Goal: Task Accomplishment & Management: Use online tool/utility

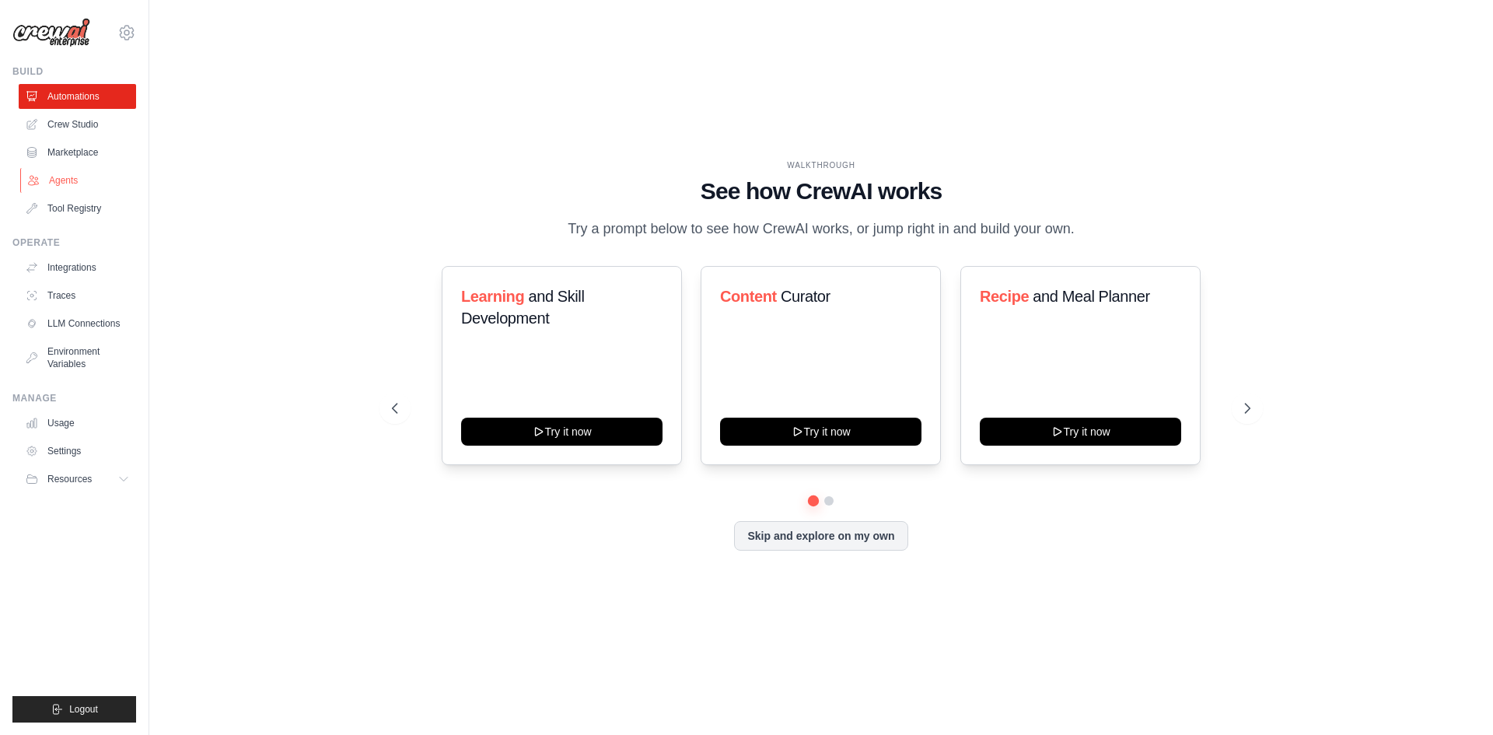
click at [75, 173] on link "Agents" at bounding box center [78, 180] width 117 height 25
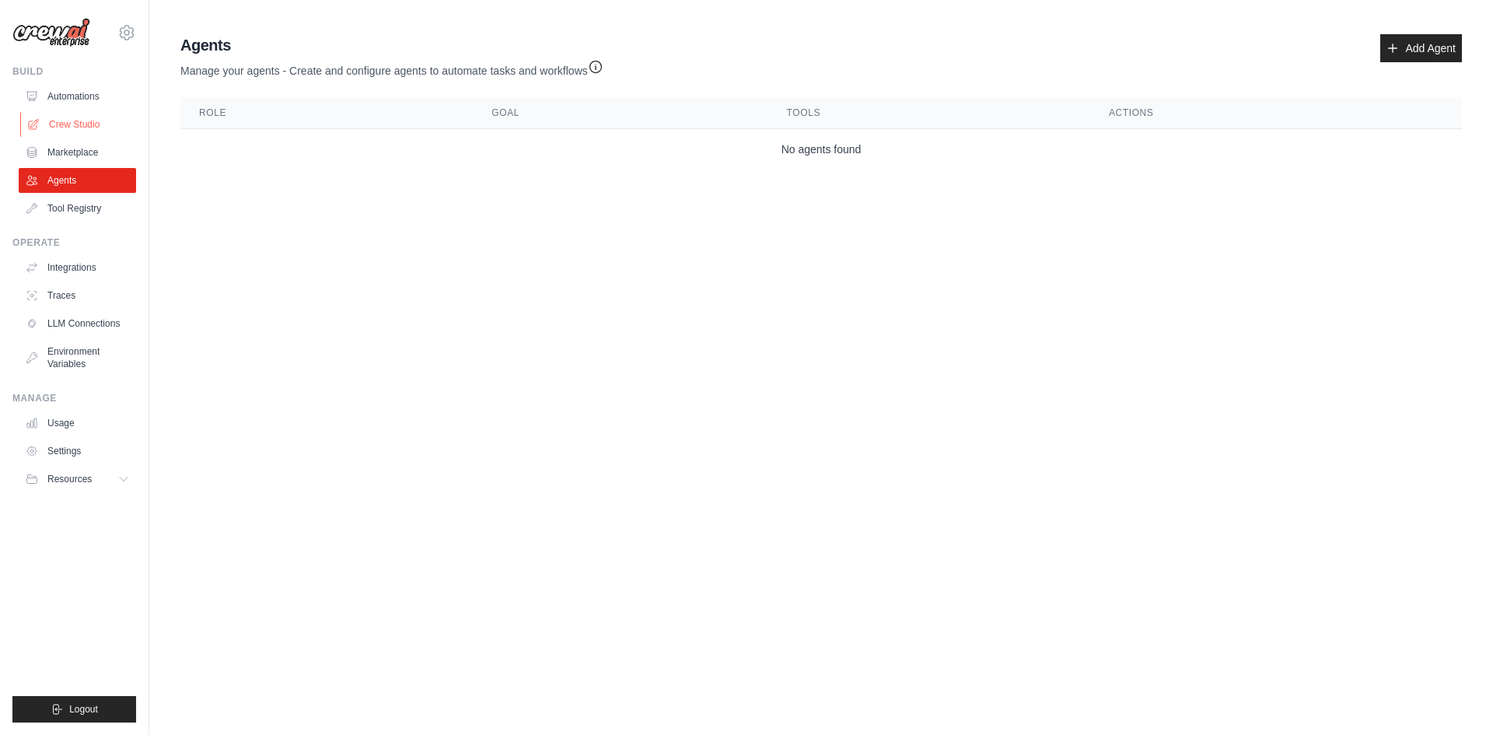
click at [68, 115] on link "Crew Studio" at bounding box center [78, 124] width 117 height 25
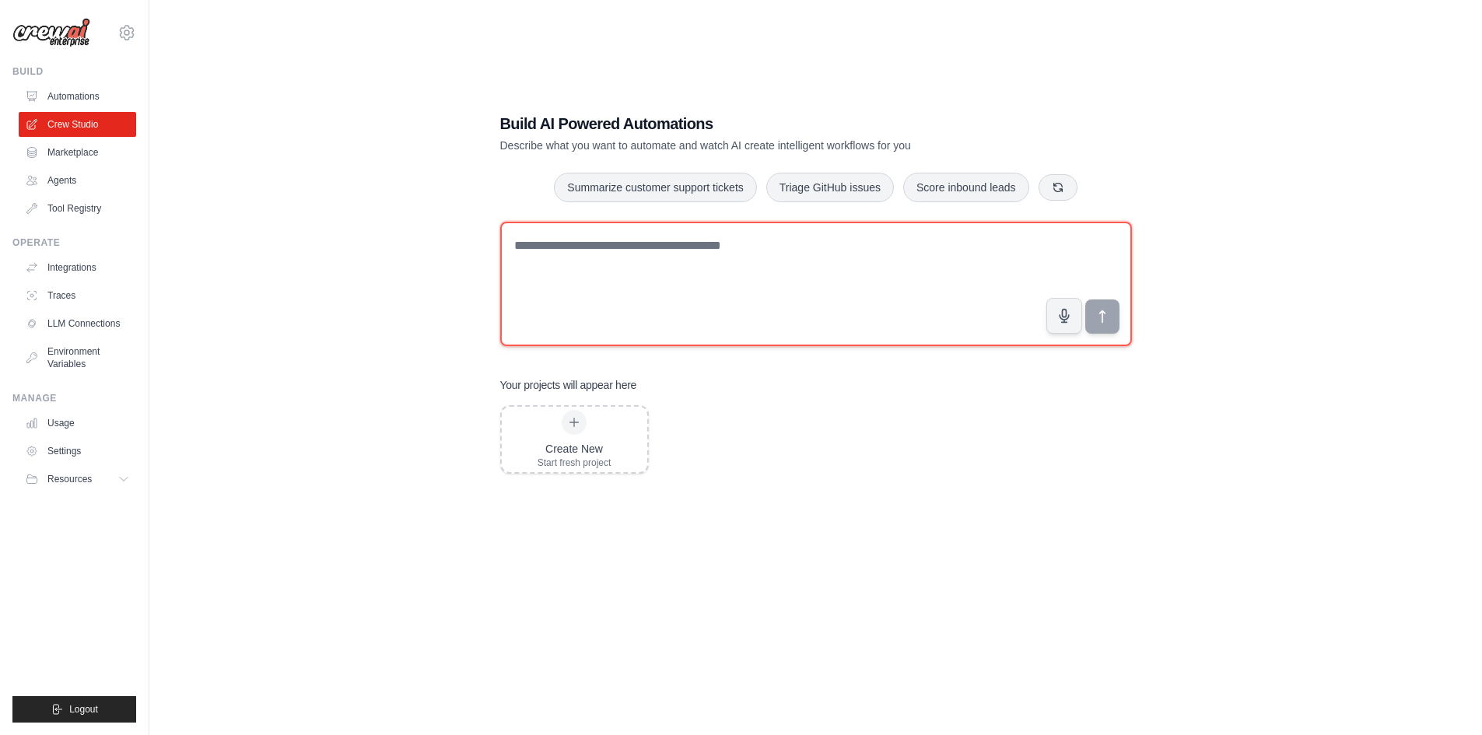
click at [652, 240] on textarea at bounding box center [815, 284] width 631 height 124
type textarea "**********"
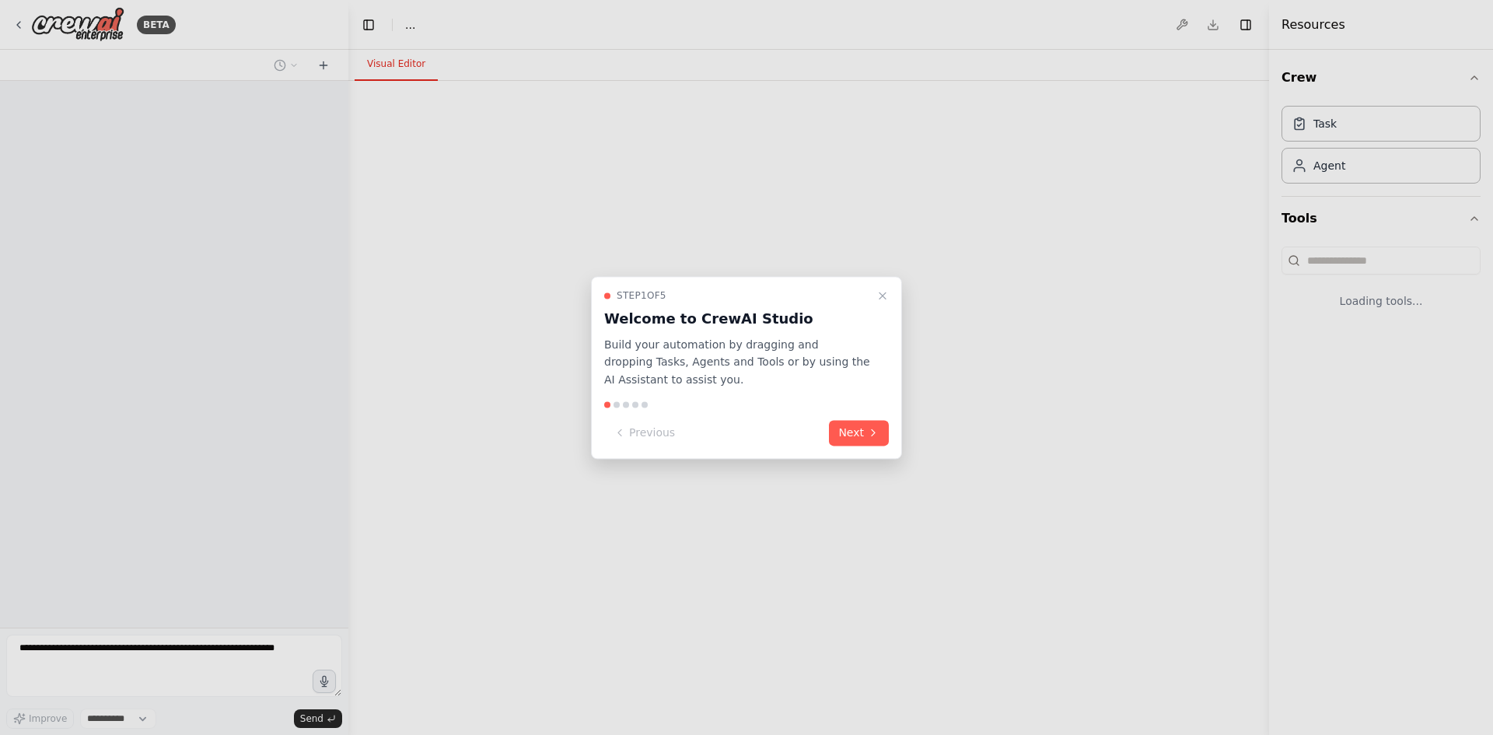
select select "****"
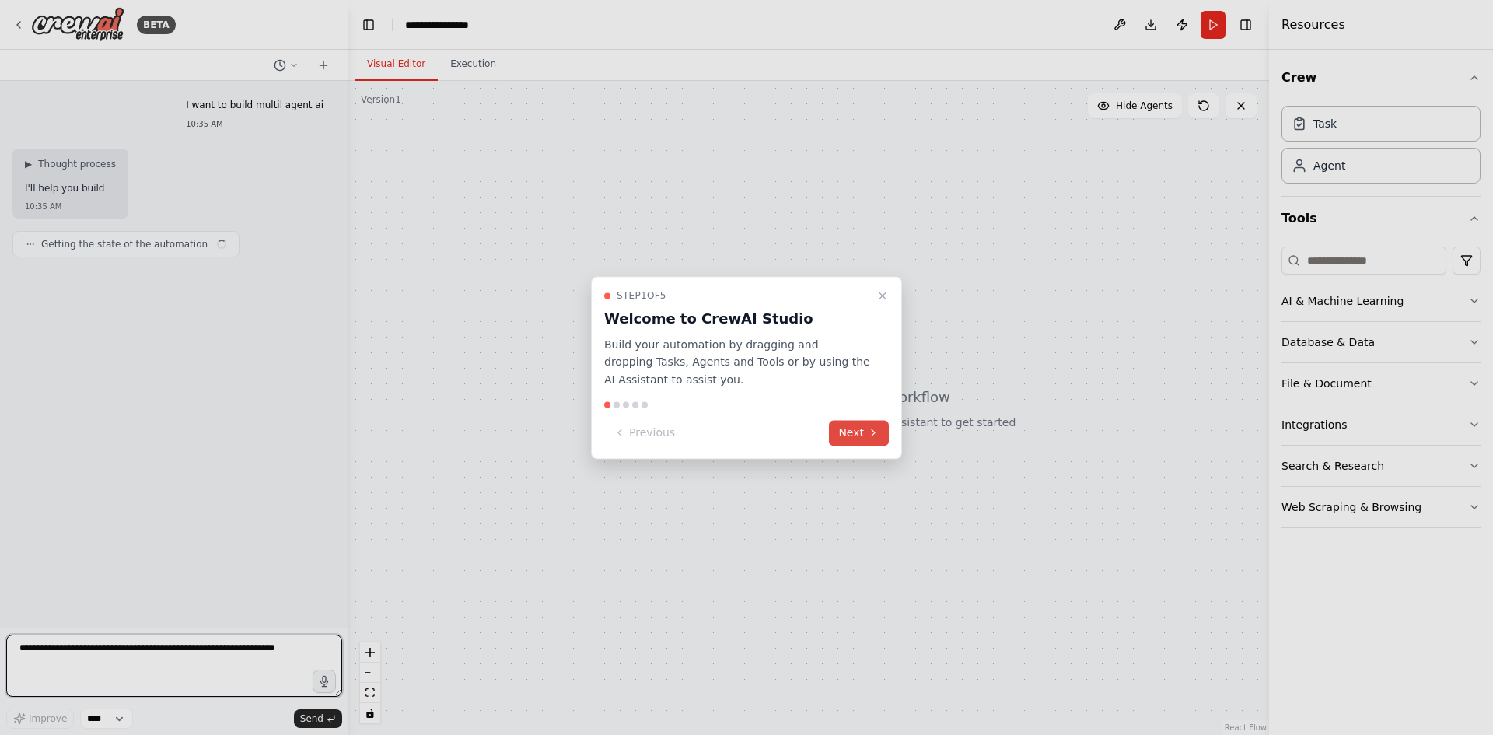
click at [845, 436] on button "Next" at bounding box center [859, 433] width 60 height 26
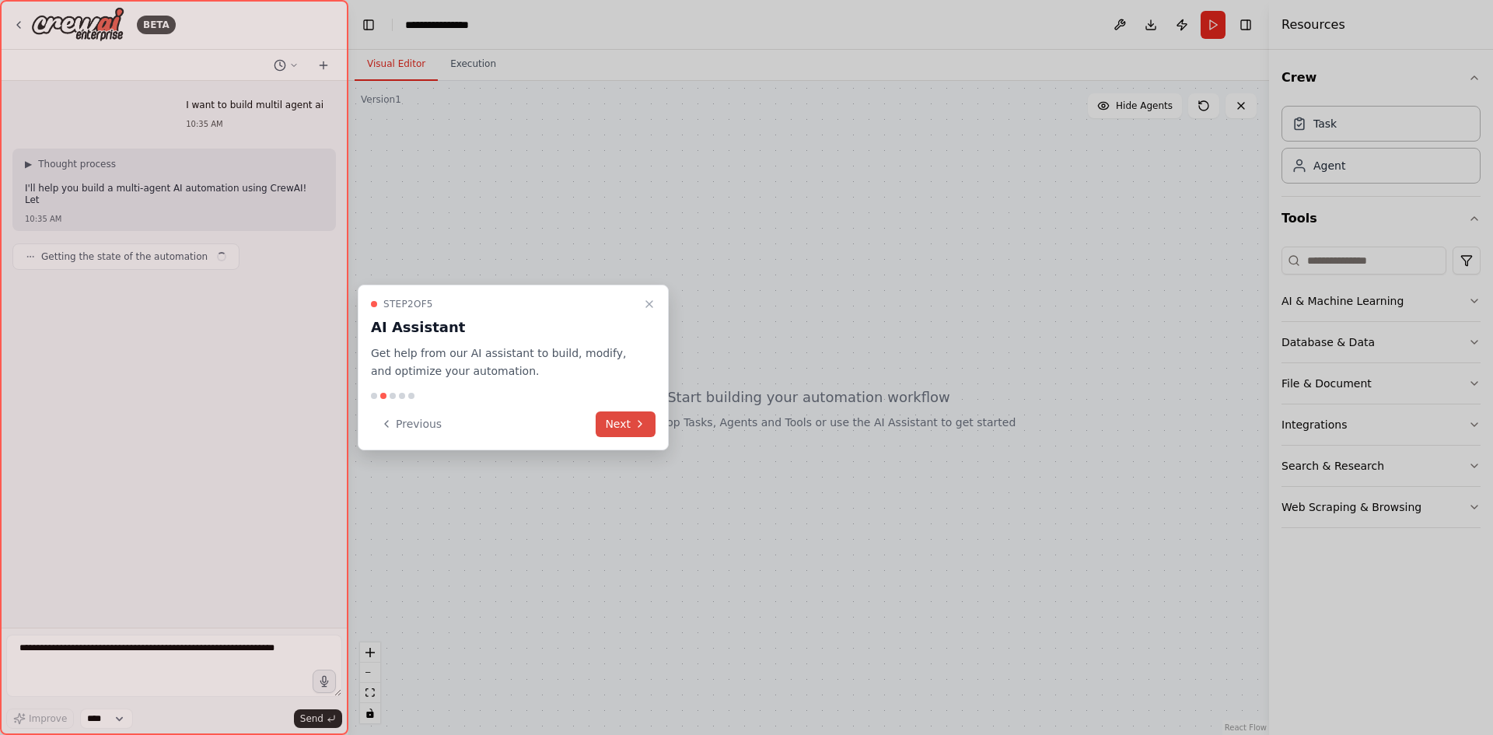
click at [845, 436] on div at bounding box center [746, 367] width 1493 height 735
click at [621, 431] on button "Next" at bounding box center [626, 424] width 60 height 26
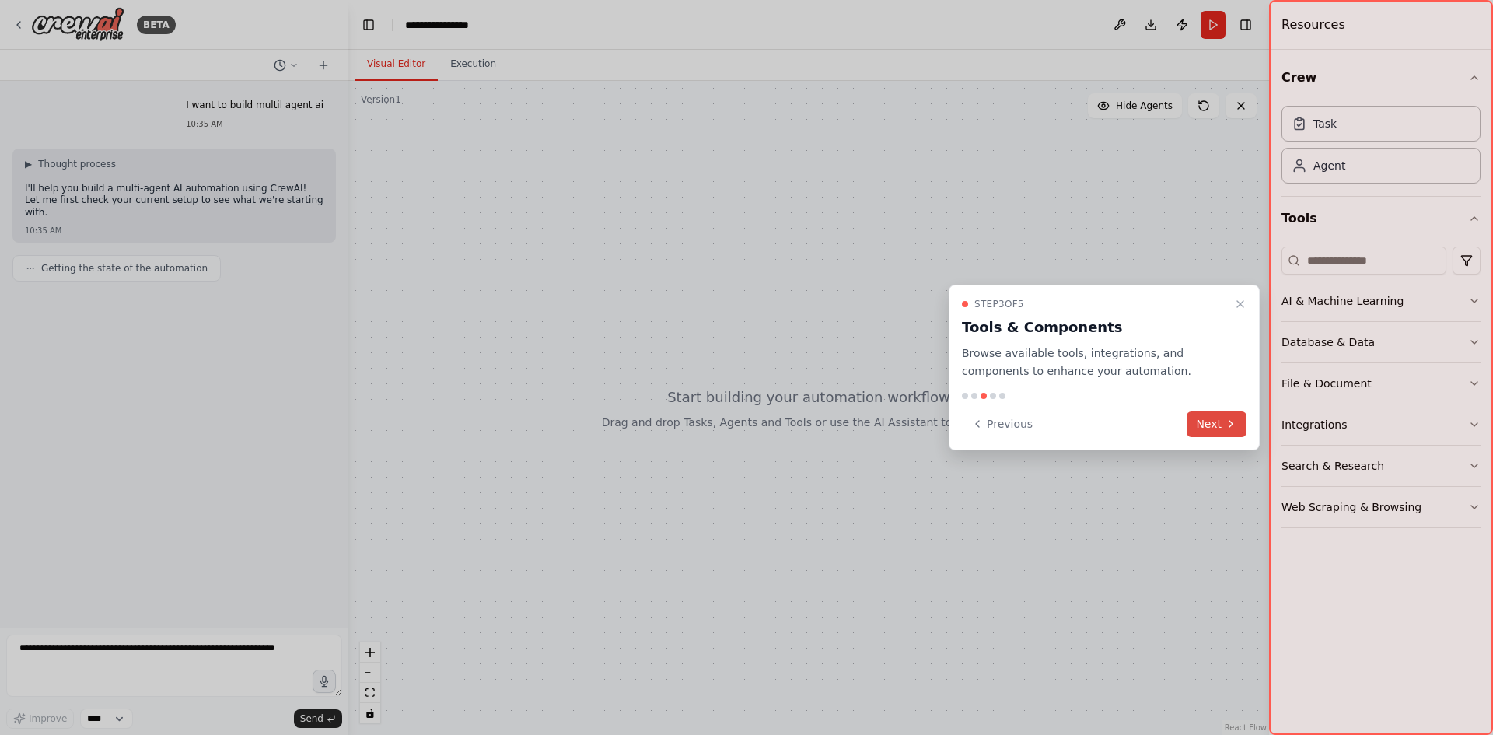
click at [1225, 423] on icon at bounding box center [1231, 424] width 12 height 12
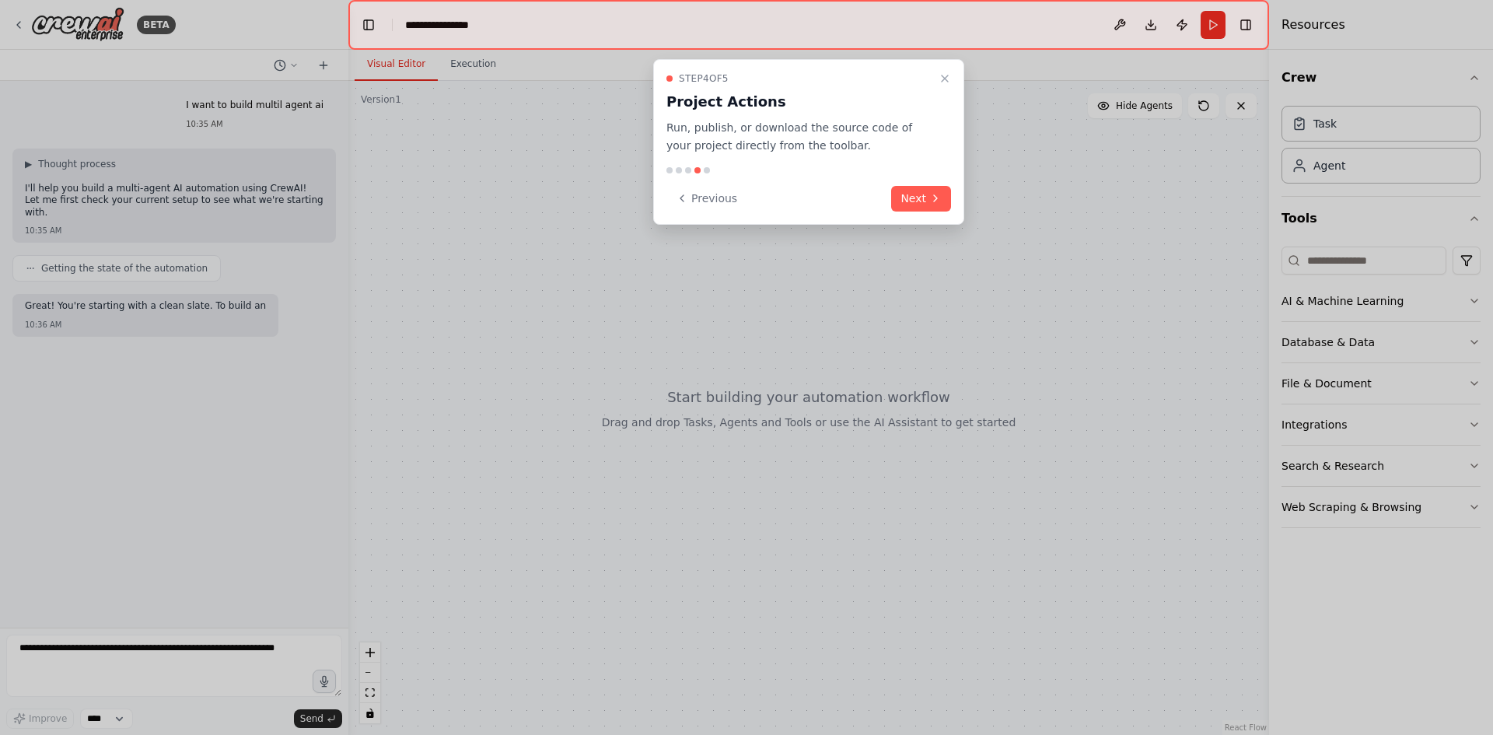
click at [962, 77] on div "Step 4 of 5 Project Actions Run, publish, or download the source code of your p…" at bounding box center [808, 142] width 311 height 166
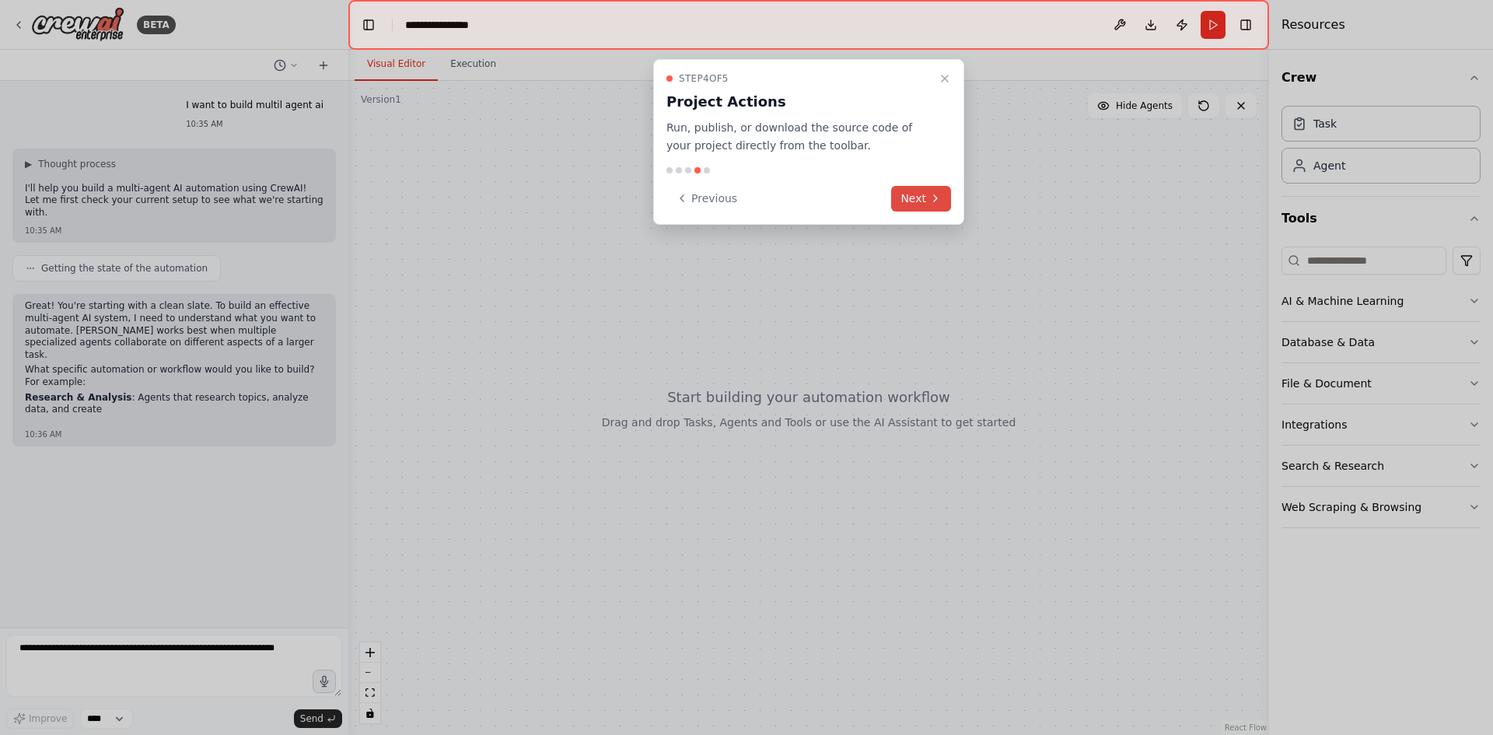
click at [930, 187] on button "Next" at bounding box center [921, 199] width 60 height 26
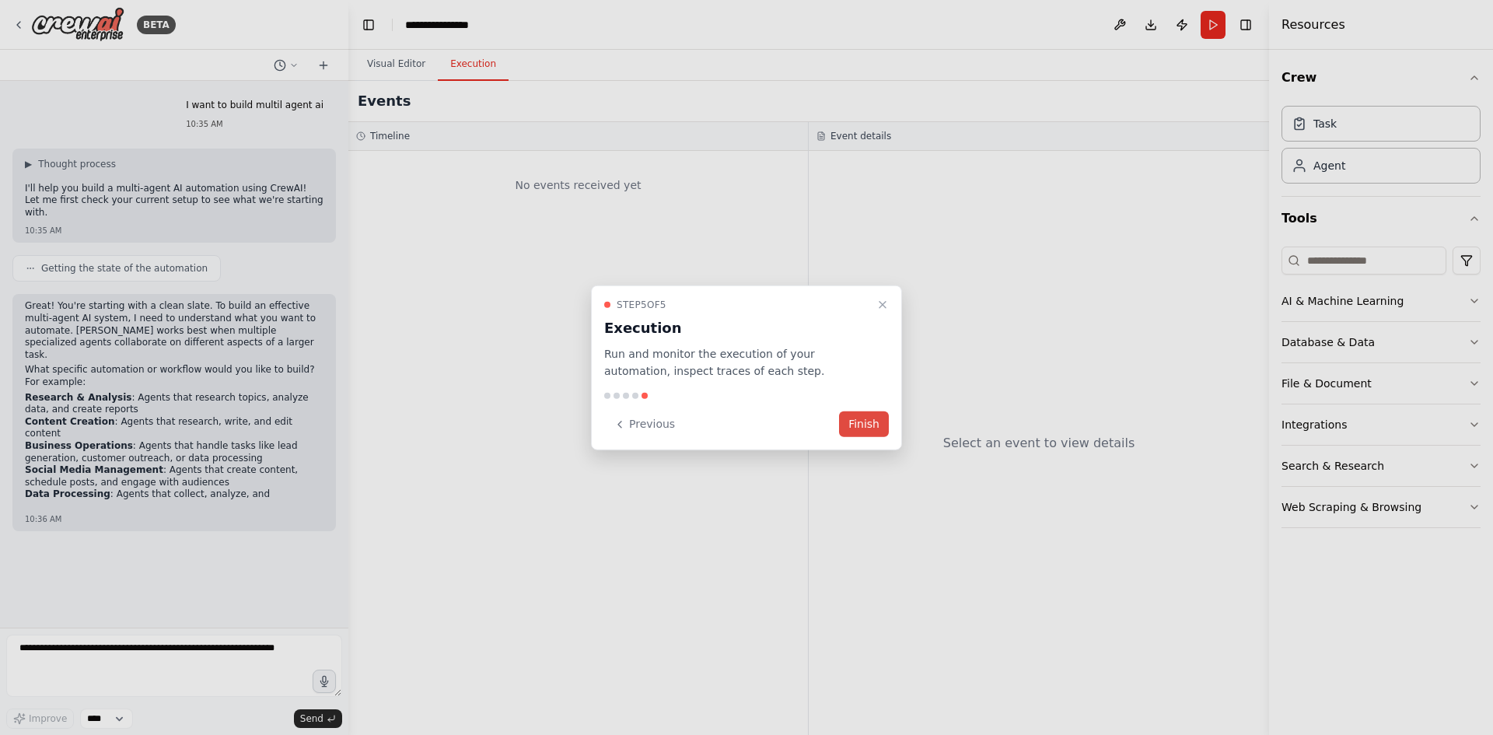
click at [851, 425] on button "Finish" at bounding box center [864, 424] width 50 height 26
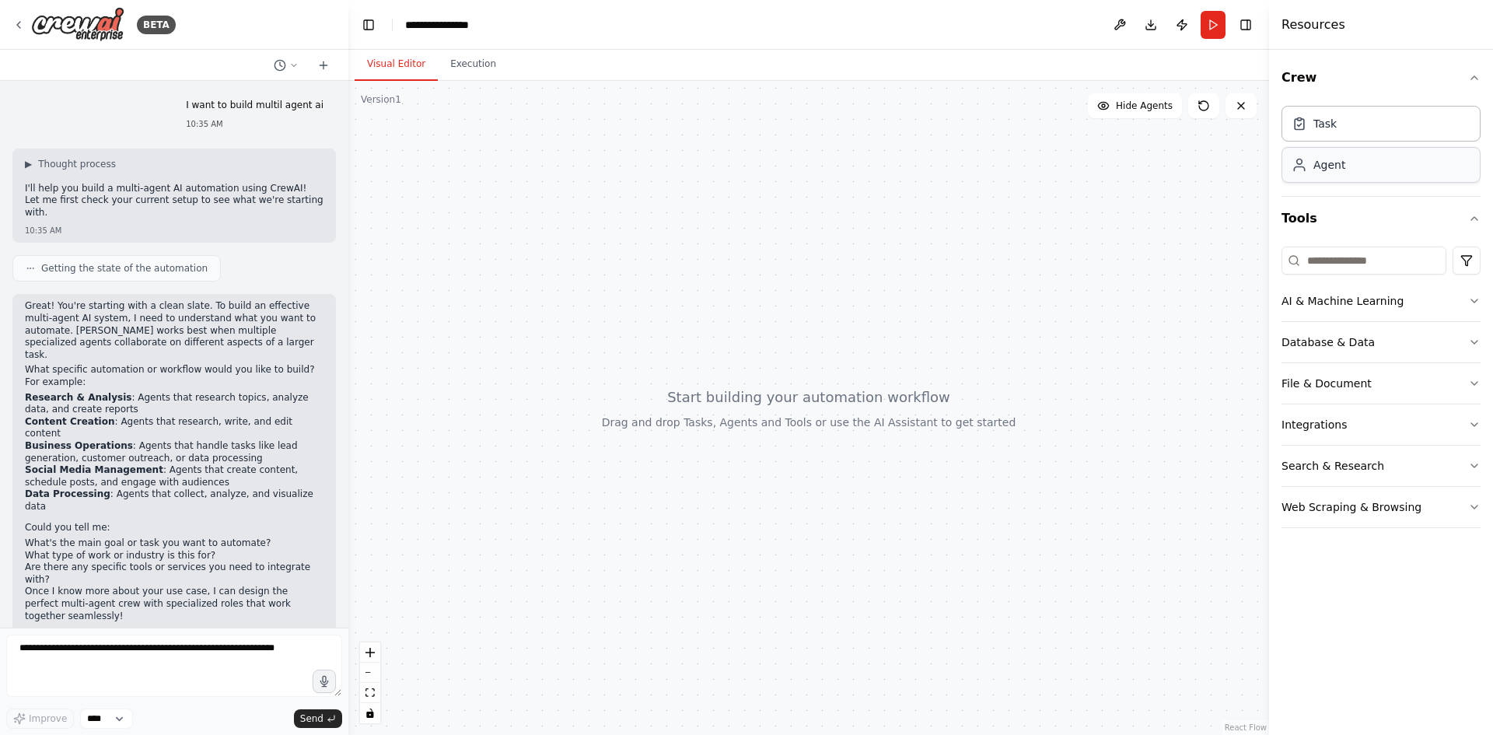
click at [1324, 162] on div "Agent" at bounding box center [1330, 165] width 32 height 16
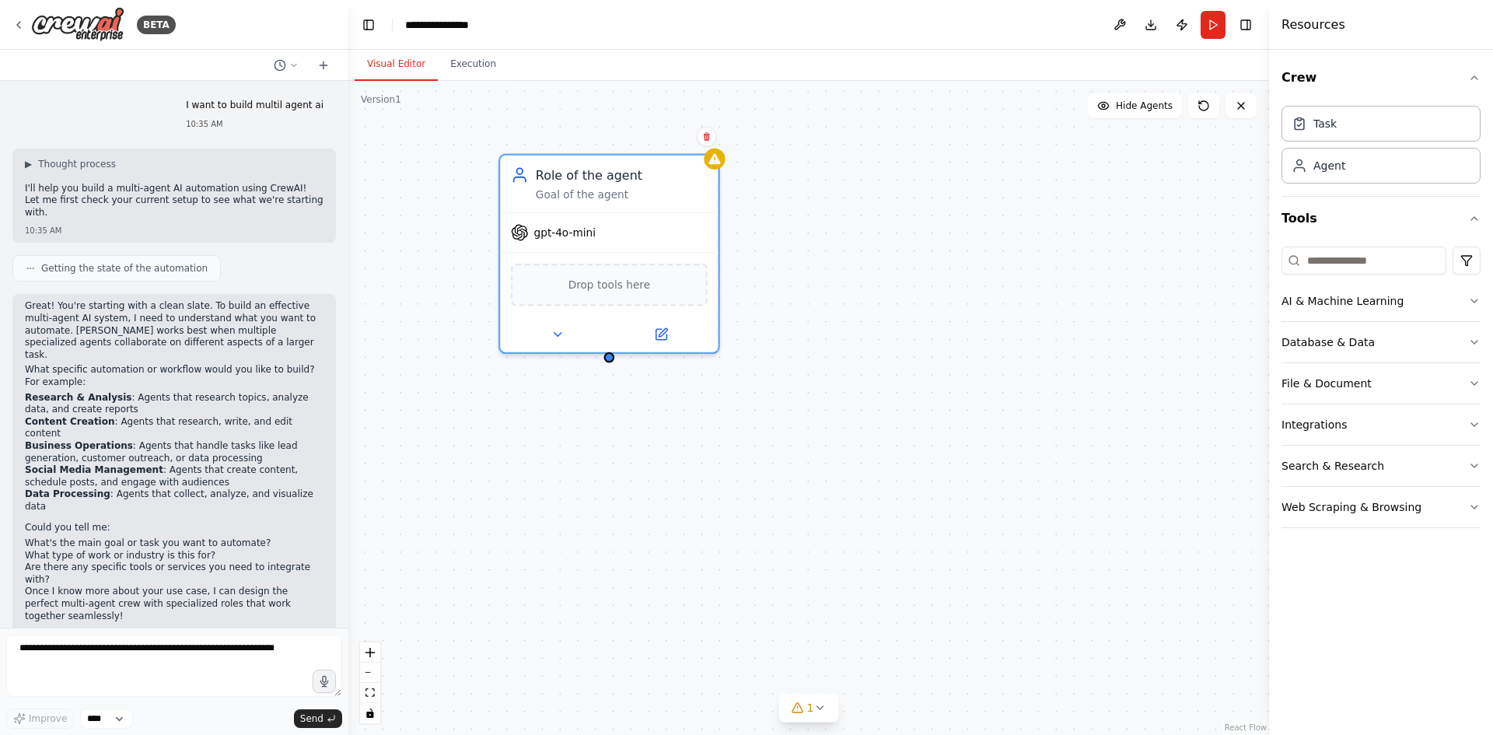
drag, startPoint x: 719, startPoint y: 287, endPoint x: 395, endPoint y: 186, distance: 339.7
click at [395, 186] on div "Role of the agent Goal of the agent gpt-4o-mini Drop tools here" at bounding box center [808, 408] width 921 height 654
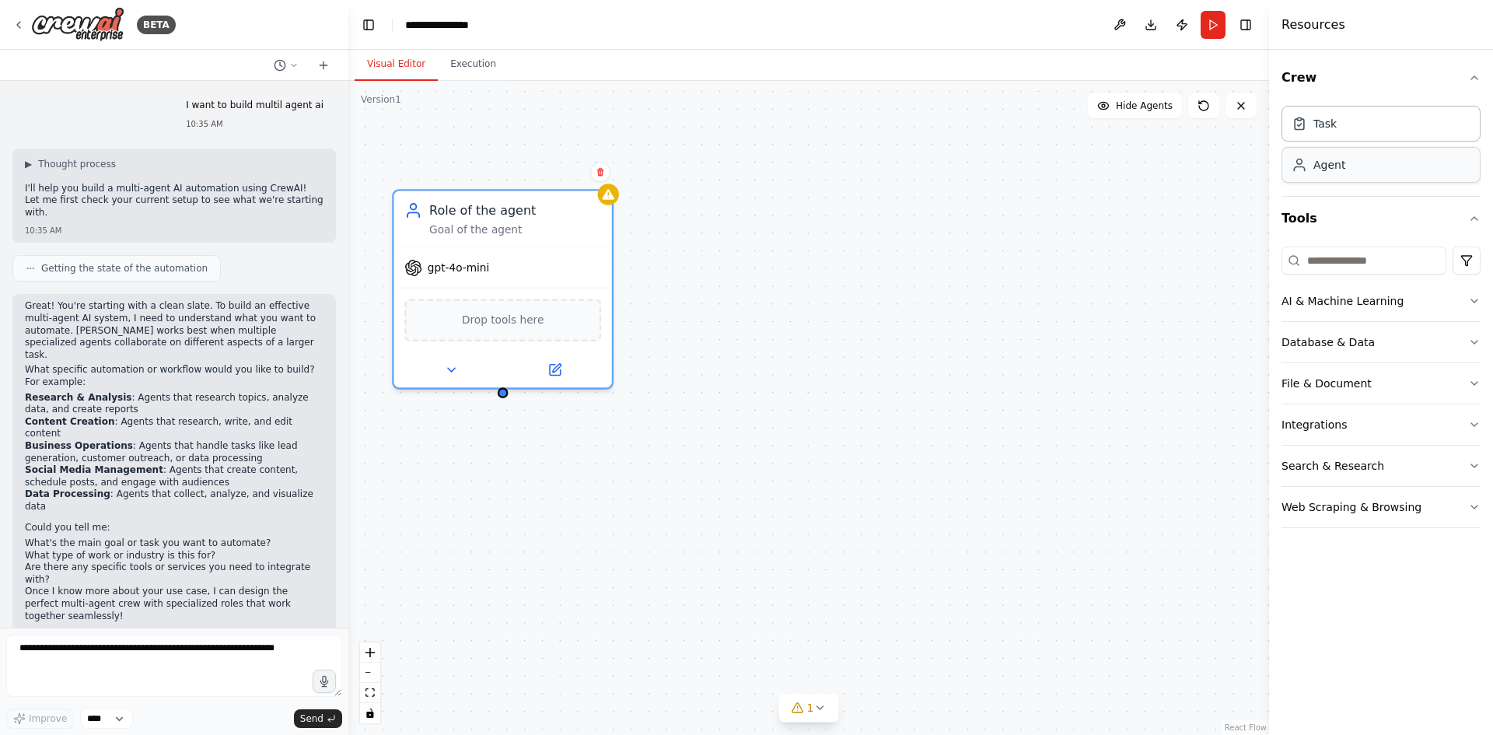
click at [1332, 179] on div "Agent" at bounding box center [1381, 165] width 199 height 36
drag, startPoint x: 1332, startPoint y: 179, endPoint x: 851, endPoint y: 226, distance: 483.7
click at [851, 226] on div "BETA I want to build multil agent ai 10:35 AM ▶ Thought process I'll help you b…" at bounding box center [746, 367] width 1493 height 735
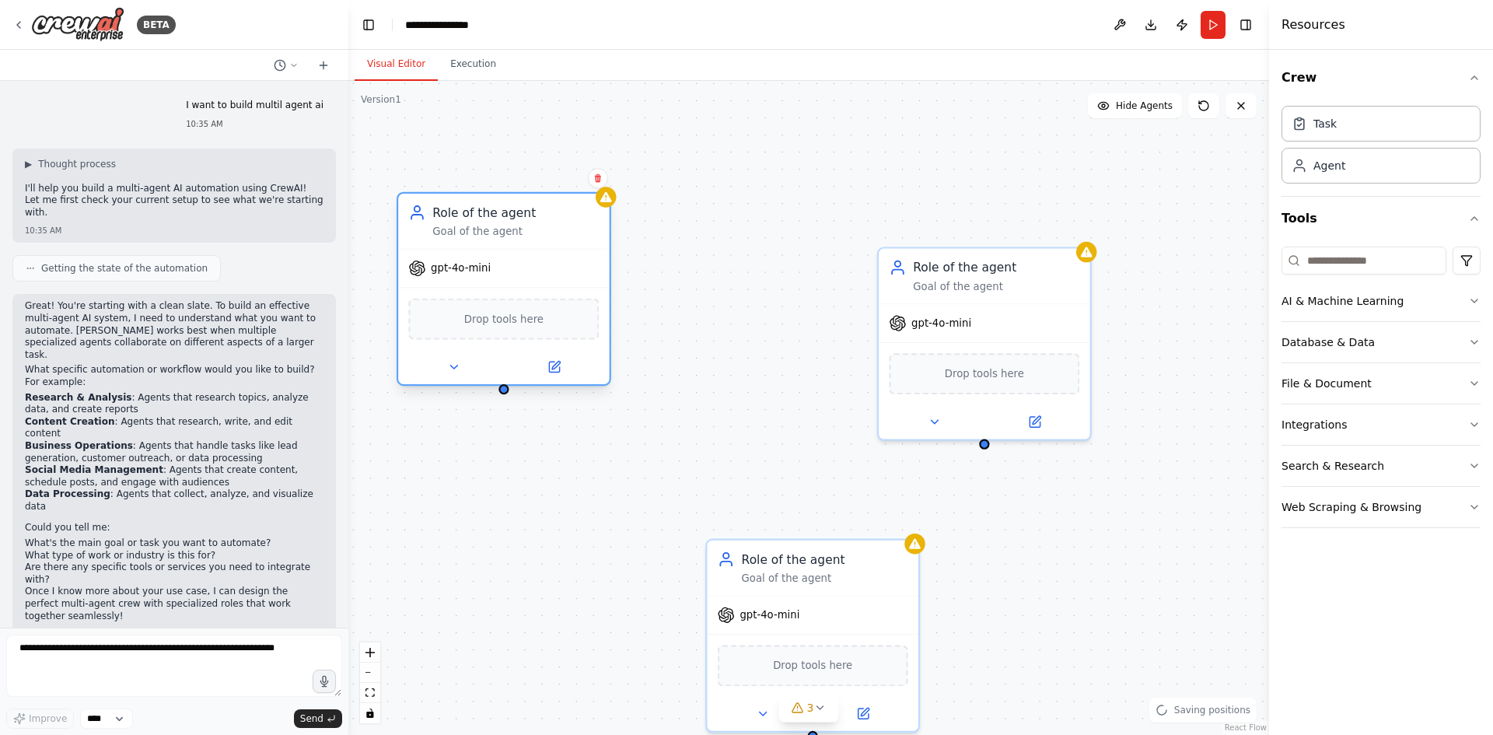
click at [439, 271] on span "gpt-4o-mini" at bounding box center [461, 268] width 60 height 14
click at [455, 272] on span "gpt-4o-mini" at bounding box center [461, 268] width 60 height 14
click at [481, 275] on span "gpt-4o-mini" at bounding box center [461, 268] width 60 height 14
drag, startPoint x: 484, startPoint y: 313, endPoint x: 450, endPoint y: 277, distance: 49.5
click at [450, 277] on div "gpt-4o-mini" at bounding box center [449, 268] width 82 height 17
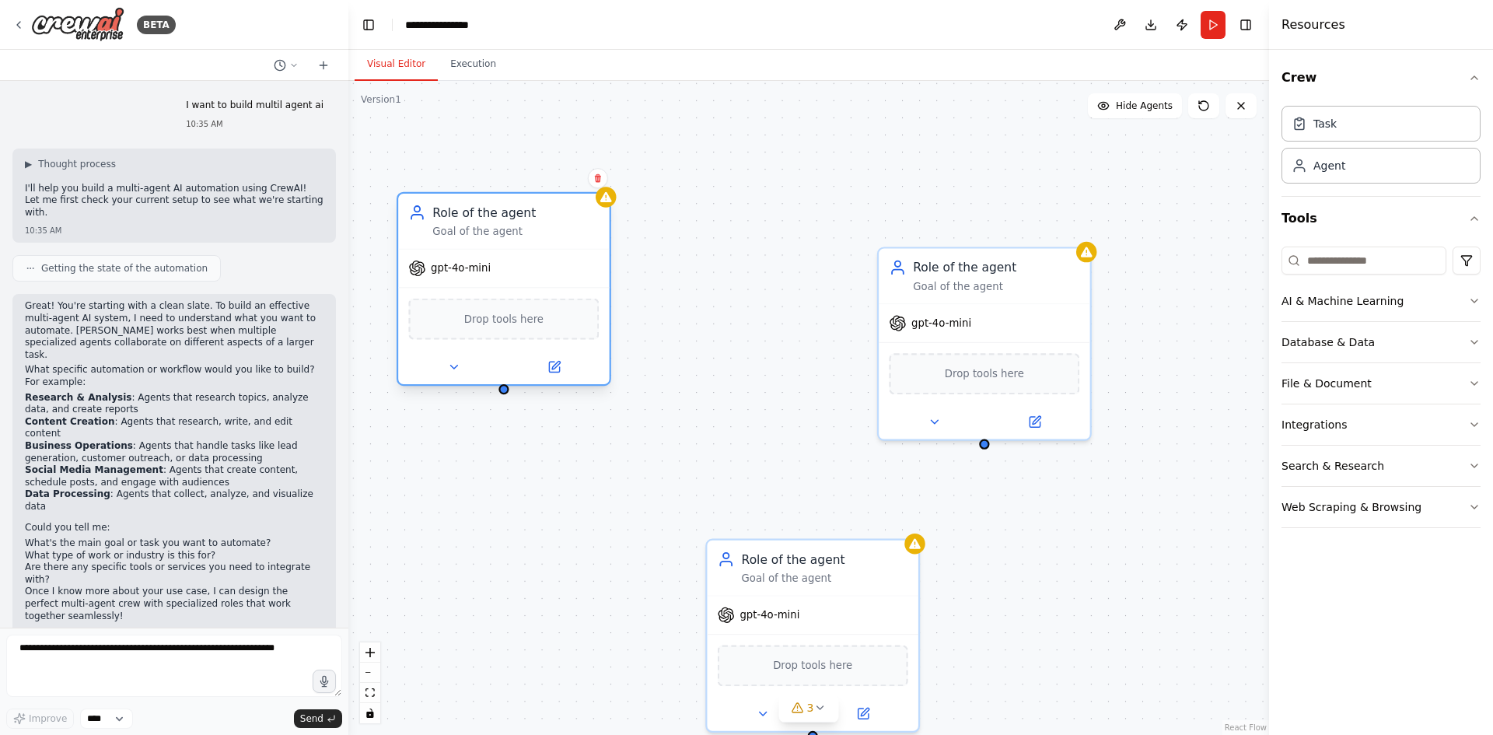
click at [445, 275] on div "gpt-4o-mini" at bounding box center [449, 268] width 82 height 17
click at [763, 366] on div "Role of the agent Goal of the agent gpt-4o-mini Drop tools here Role of the age…" at bounding box center [808, 408] width 921 height 654
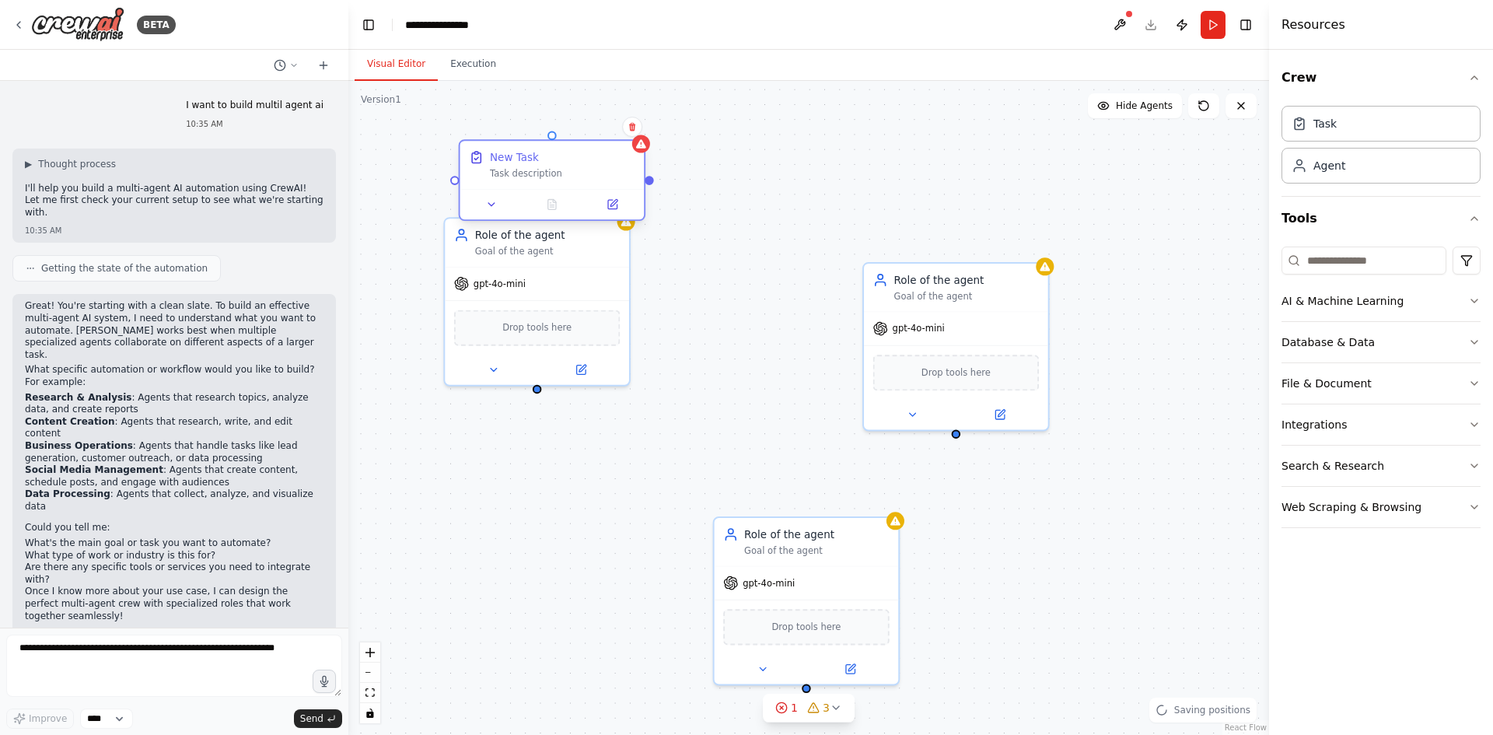
drag, startPoint x: 902, startPoint y: 187, endPoint x: 489, endPoint y: 156, distance: 414.2
click at [490, 156] on div "New Task" at bounding box center [514, 157] width 49 height 15
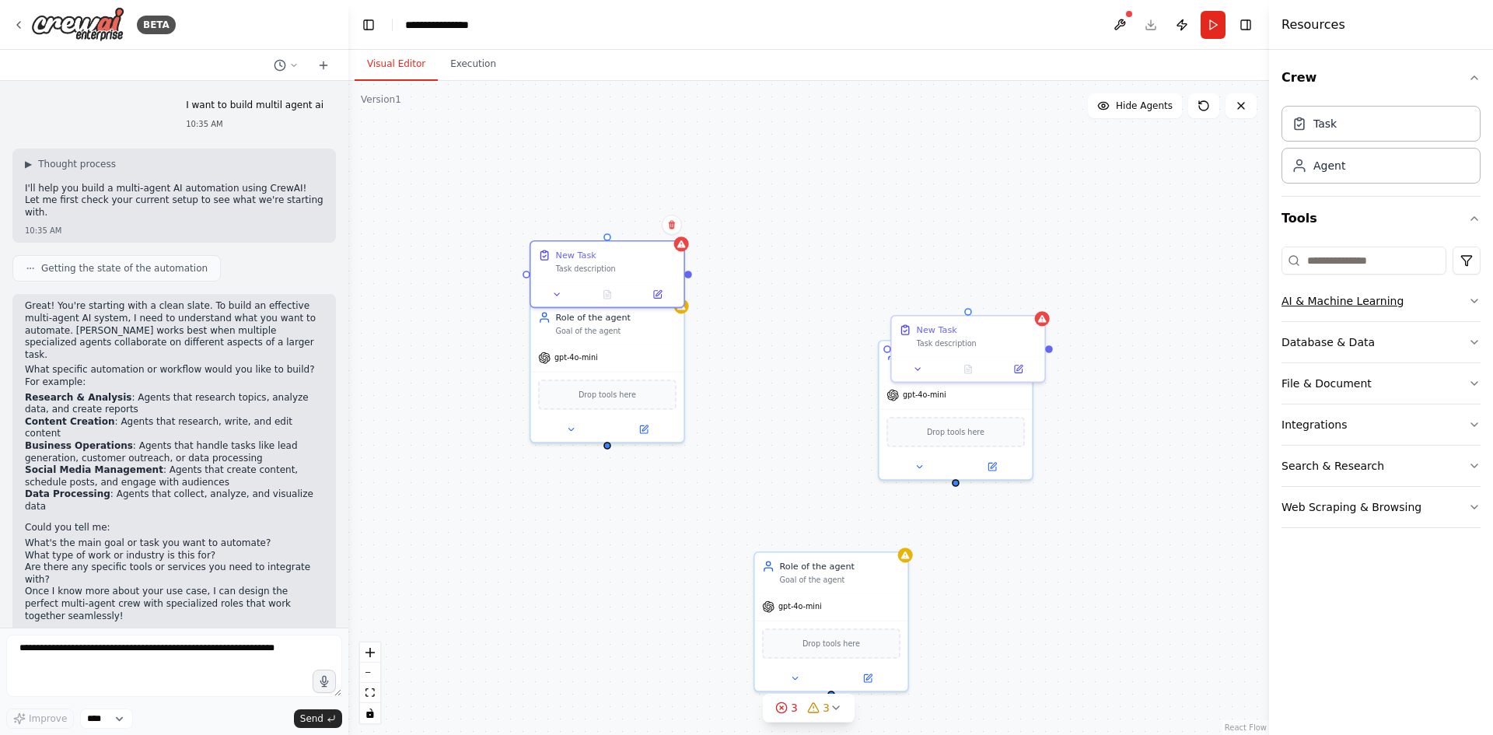
click at [1346, 310] on button "AI & Machine Learning" at bounding box center [1381, 301] width 199 height 40
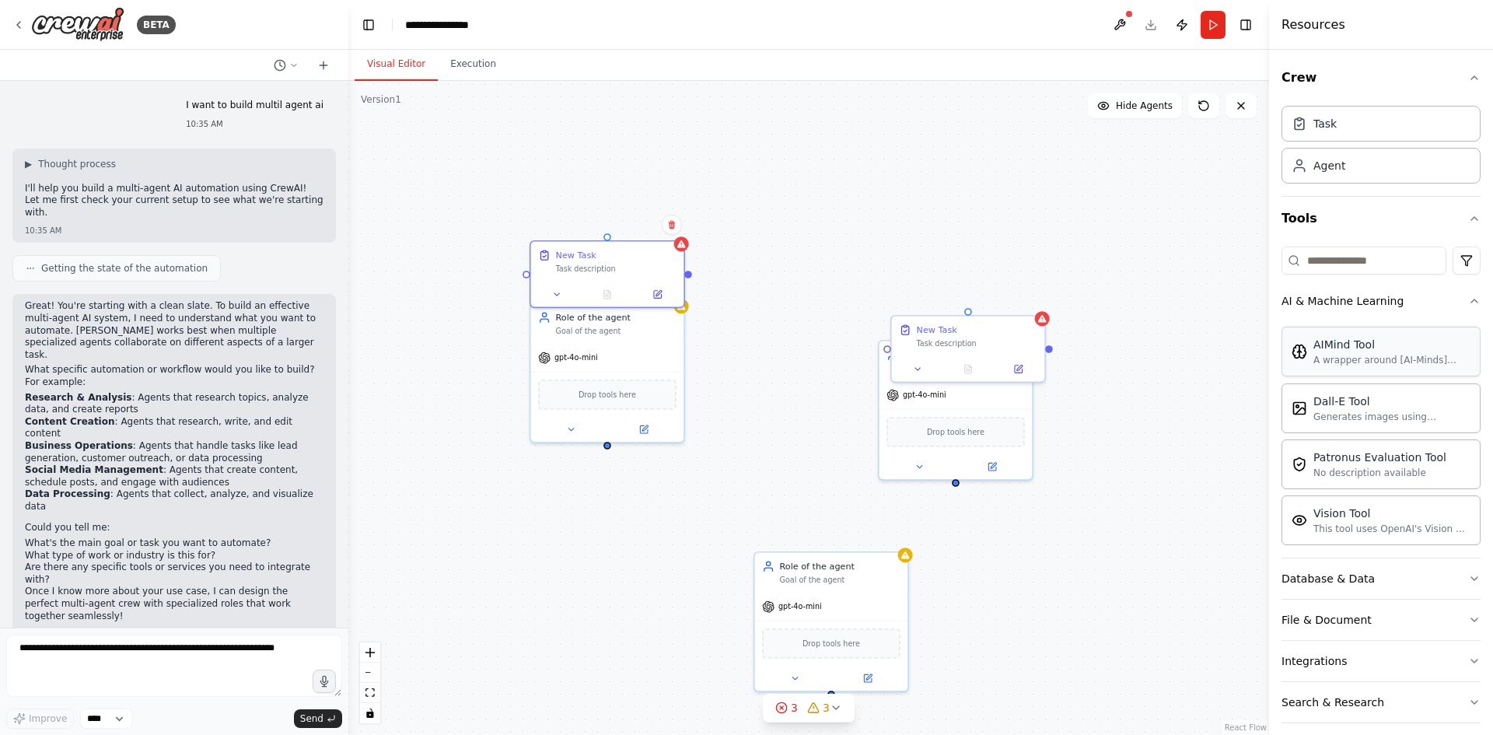
click at [1340, 354] on div "A wrapper around [AI-Minds](https://mindsdb.com/minds). Useful for when you nee…" at bounding box center [1392, 360] width 157 height 12
click at [866, 236] on div "Role of the agent Goal of the agent gpt-4o-mini Drop tools here Role of the age…" at bounding box center [808, 408] width 921 height 654
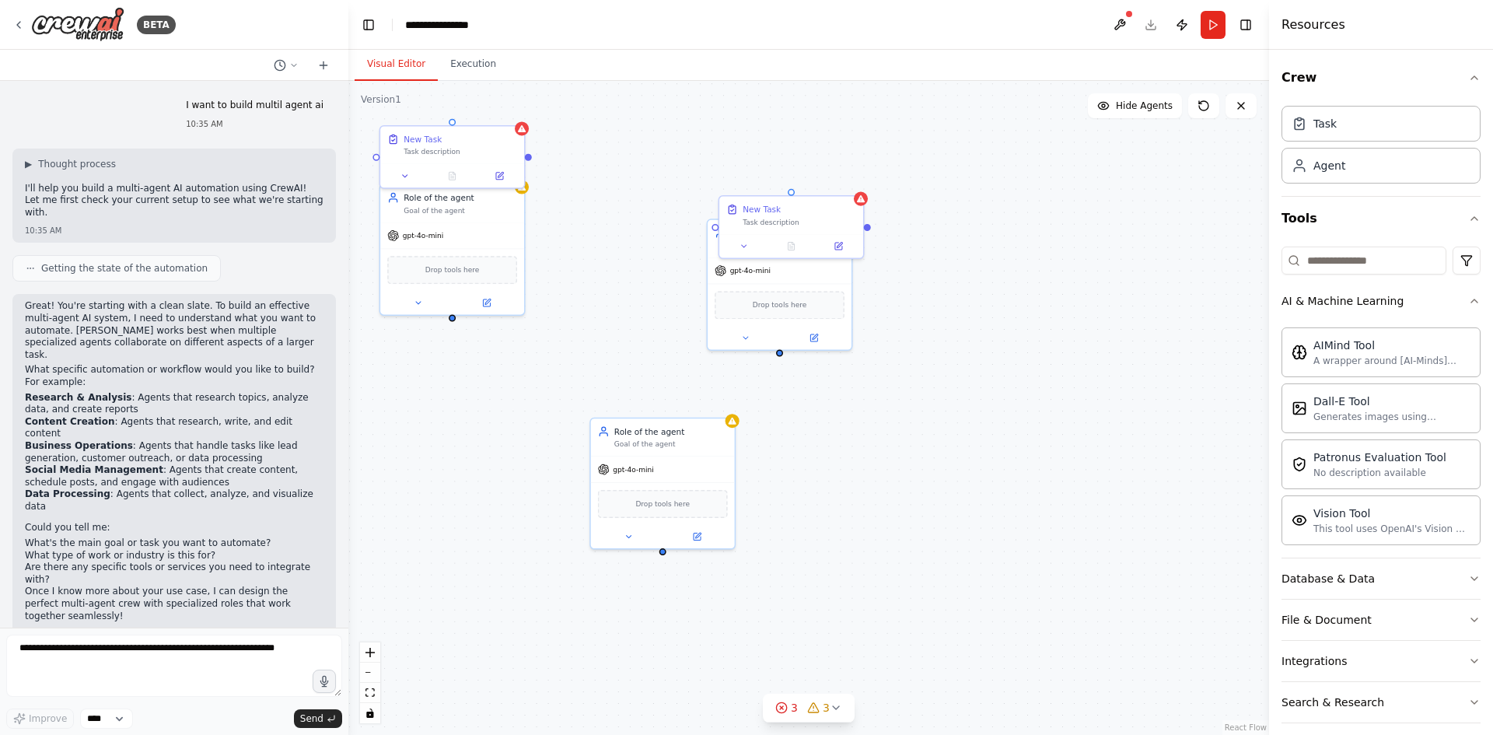
drag, startPoint x: 1021, startPoint y: 592, endPoint x: 848, endPoint y: 453, distance: 221.9
click at [848, 453] on div "Role of the agent Goal of the agent gpt-4o-mini Drop tools here Role of the age…" at bounding box center [808, 408] width 921 height 654
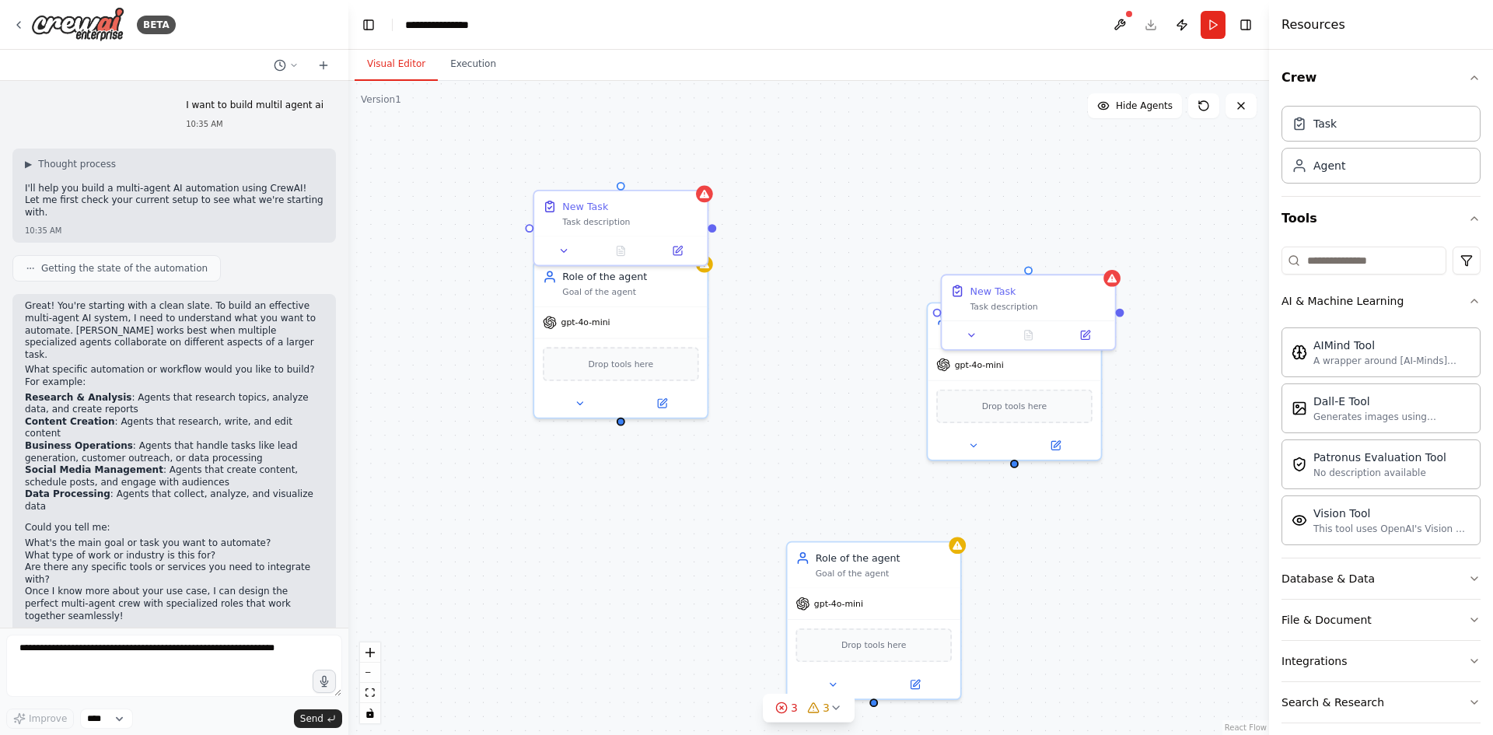
drag, startPoint x: 666, startPoint y: 341, endPoint x: 927, endPoint y: 474, distance: 293.6
click at [927, 474] on div "Role of the agent Goal of the agent gpt-4o-mini Drop tools here Role of the age…" at bounding box center [808, 408] width 921 height 654
click at [789, 520] on div "Role of the agent Goal of the agent gpt-4o-mini Drop tools here Role of the age…" at bounding box center [808, 408] width 921 height 654
click at [1167, 275] on div "Role of the agent Goal of the agent gpt-4o-mini Drop tools here Role of the age…" at bounding box center [808, 408] width 921 height 654
click at [455, 485] on div "Role of the agent Goal of the agent gpt-4o-mini Drop tools here Role of the age…" at bounding box center [808, 408] width 921 height 654
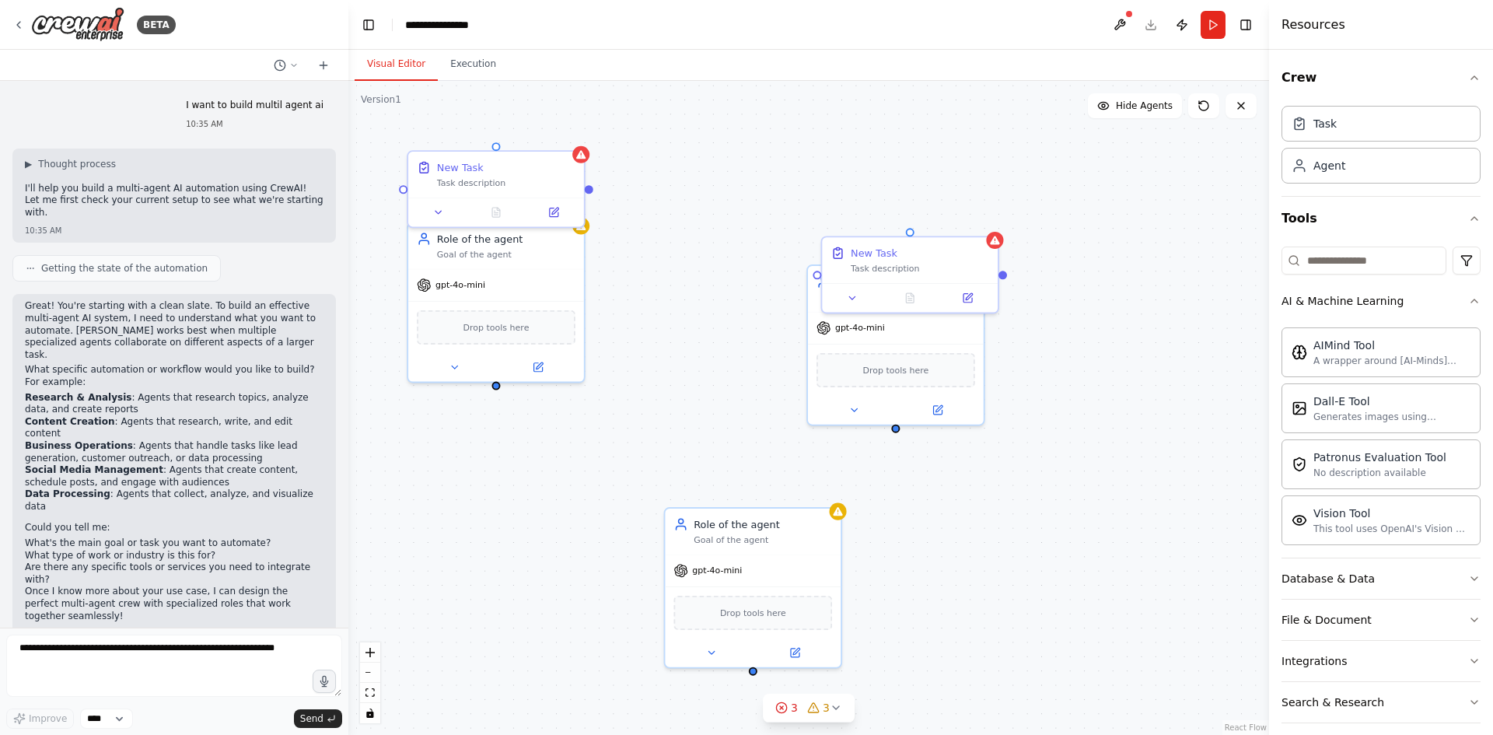
drag, startPoint x: 783, startPoint y: 426, endPoint x: 660, endPoint y: 389, distance: 128.4
click at [660, 389] on div "Role of the agent Goal of the agent gpt-4o-mini Drop tools here Role of the age…" at bounding box center [808, 408] width 921 height 654
